Goal: Find specific page/section: Find specific page/section

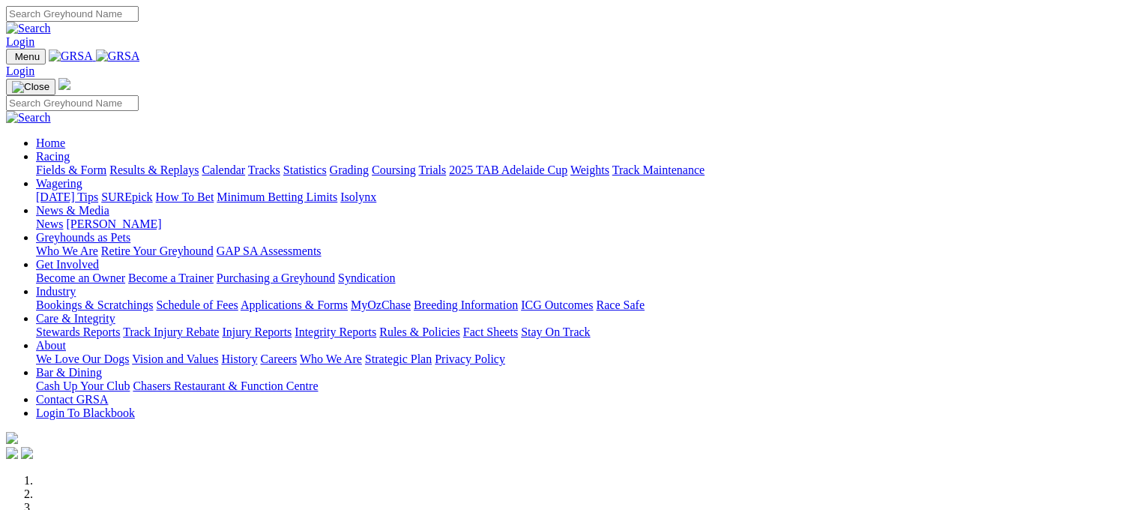
click at [52, 163] on link "Fields & Form" at bounding box center [71, 169] width 70 height 13
